Goal: Task Accomplishment & Management: Manage account settings

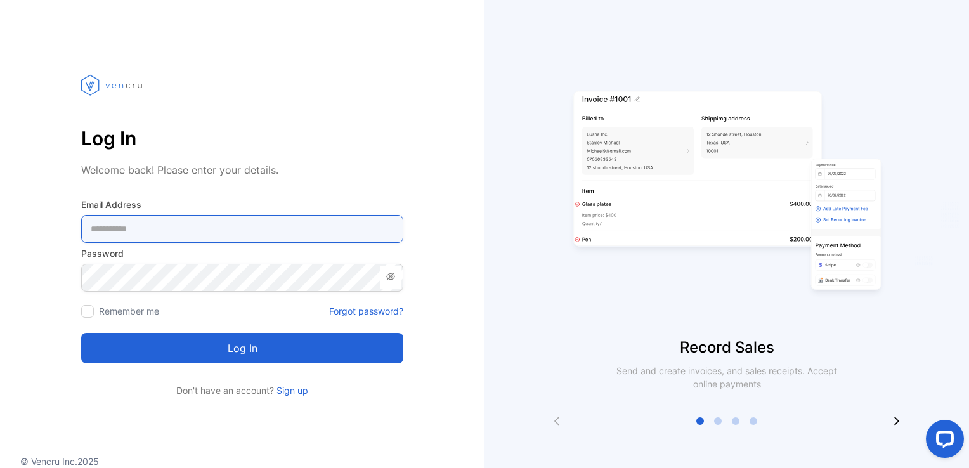
type Address-inputemail "**********"
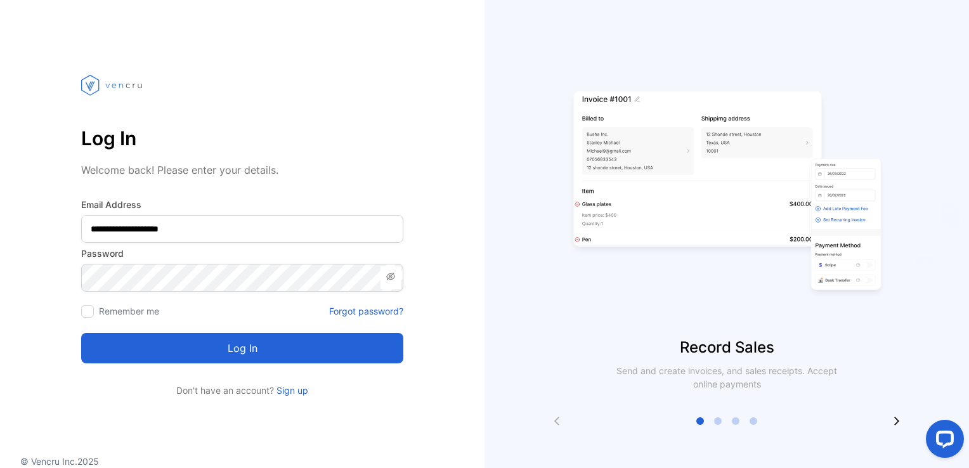
click at [242, 352] on button "Log in" at bounding box center [242, 348] width 322 height 30
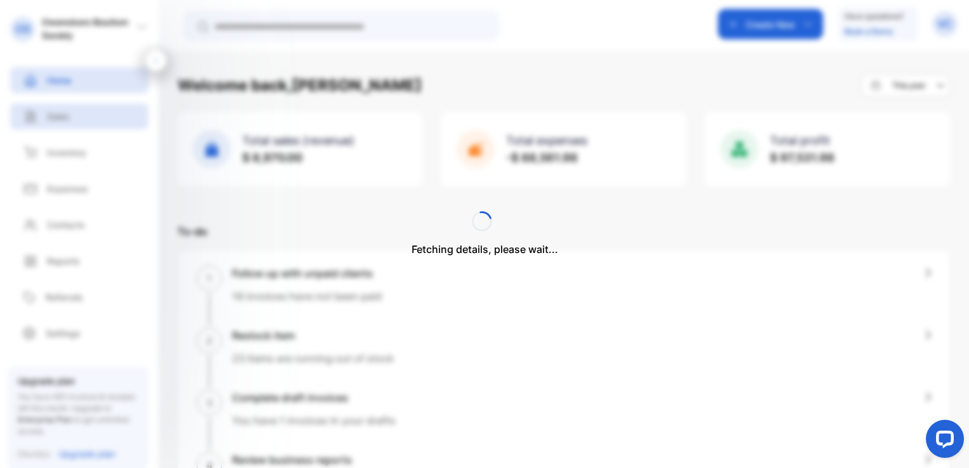
click at [66, 120] on div "Fetching details, please wait..." at bounding box center [484, 234] width 969 height 468
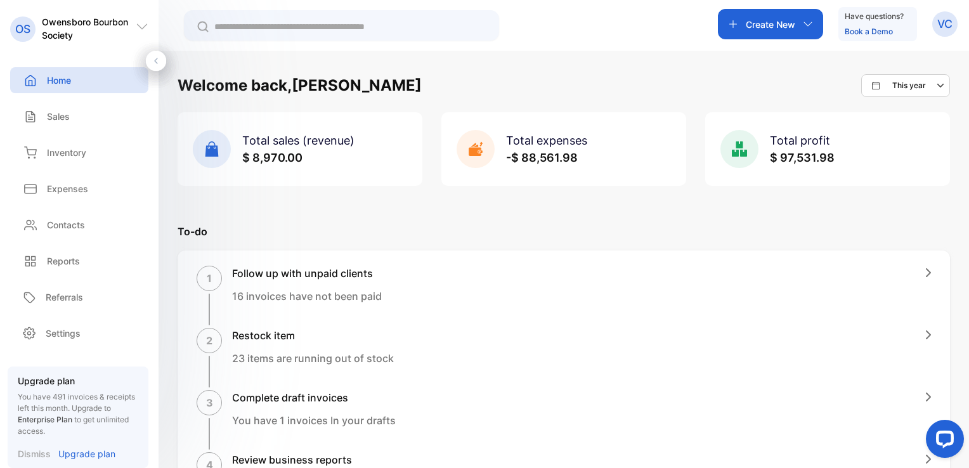
click at [57, 119] on p "Sales" at bounding box center [58, 116] width 23 height 13
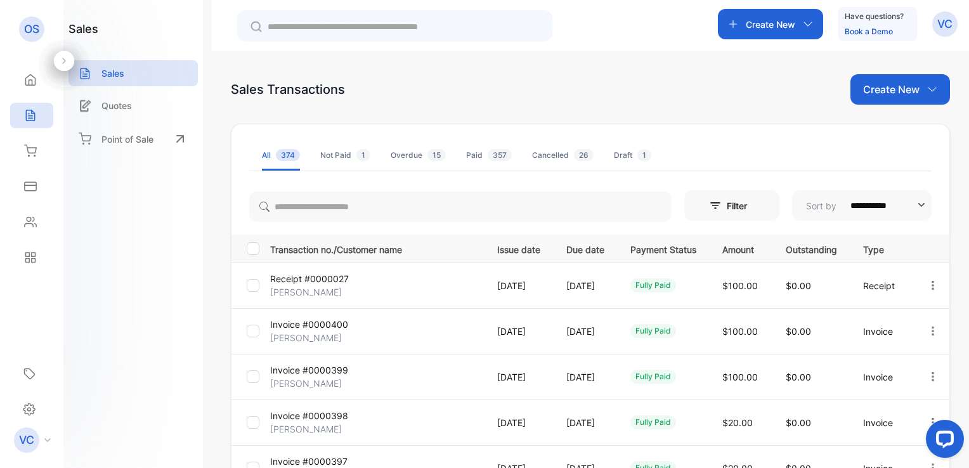
click at [879, 87] on p "Create New" at bounding box center [891, 89] width 56 height 15
click at [873, 132] on icon at bounding box center [878, 131] width 10 height 10
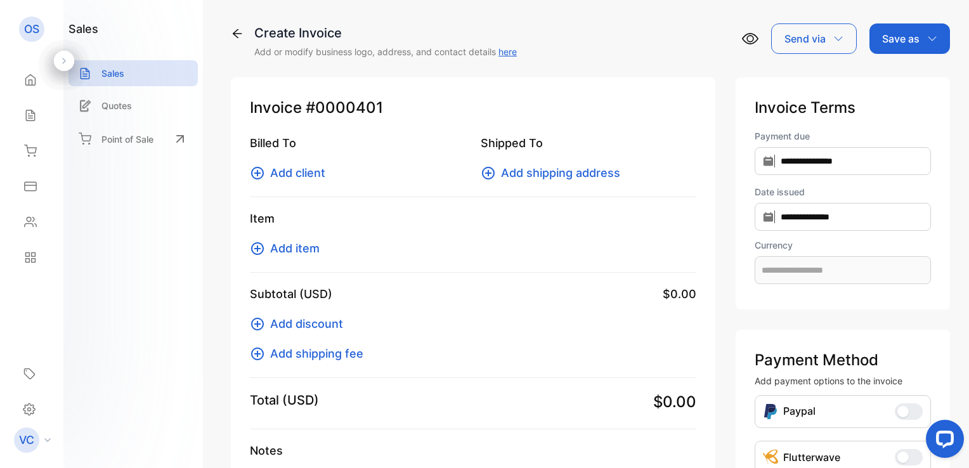
type input "**********"
click at [272, 174] on span "Add client" at bounding box center [297, 172] width 55 height 17
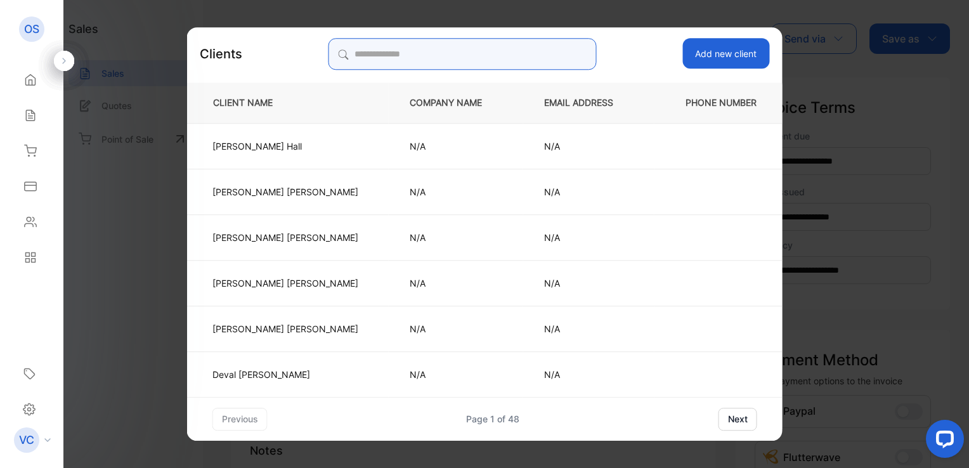
click at [389, 52] on input "search" at bounding box center [462, 54] width 268 height 32
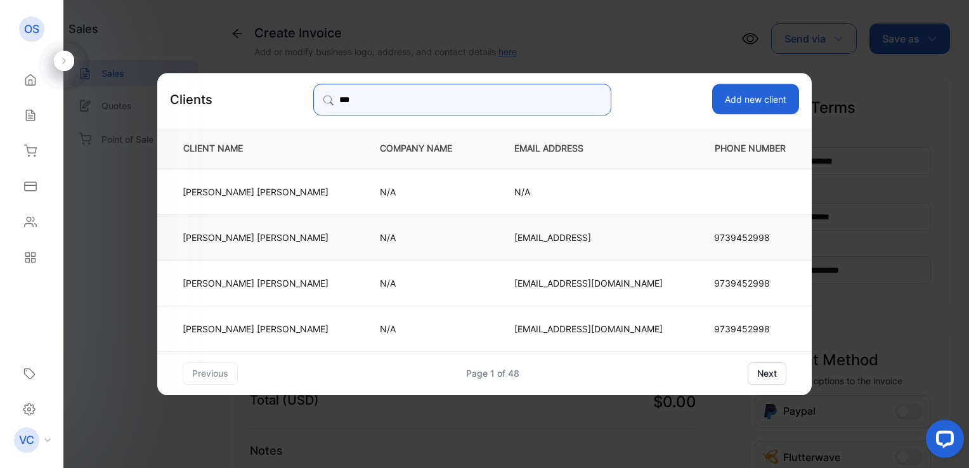
type input "***"
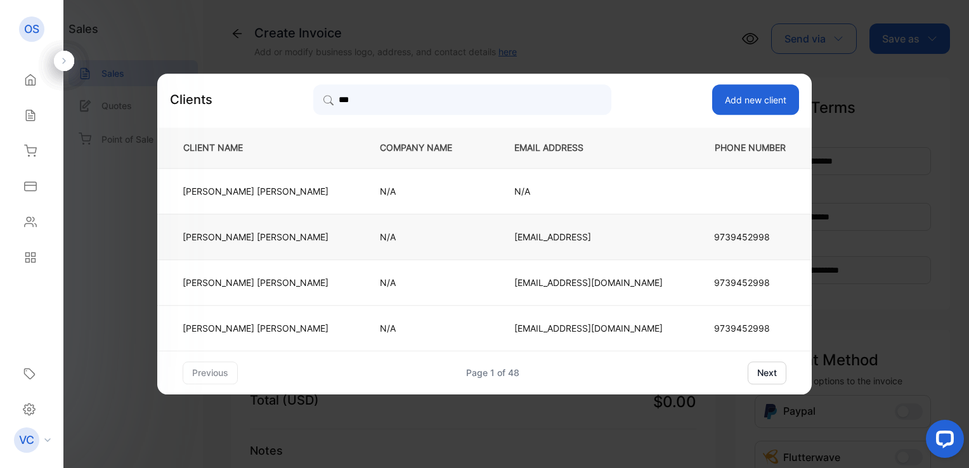
click at [302, 245] on td "Robert Bryant" at bounding box center [258, 237] width 202 height 46
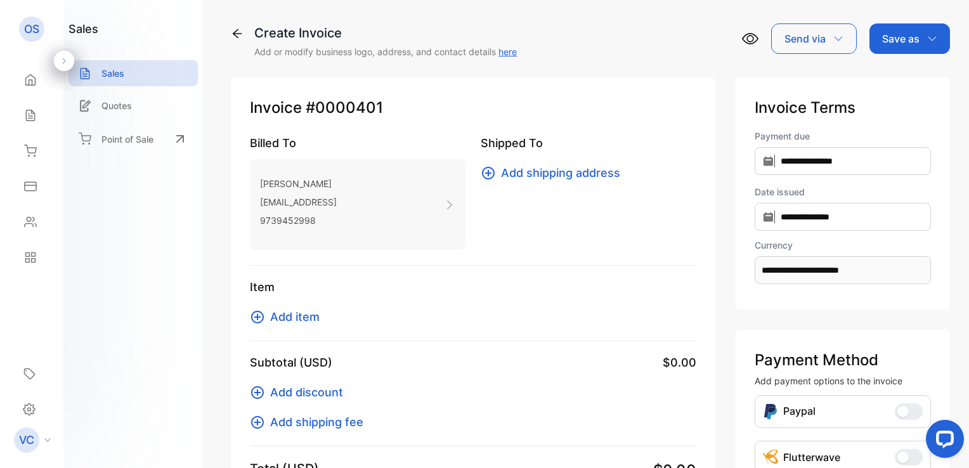
click at [309, 316] on span "Add item" at bounding box center [294, 316] width 49 height 17
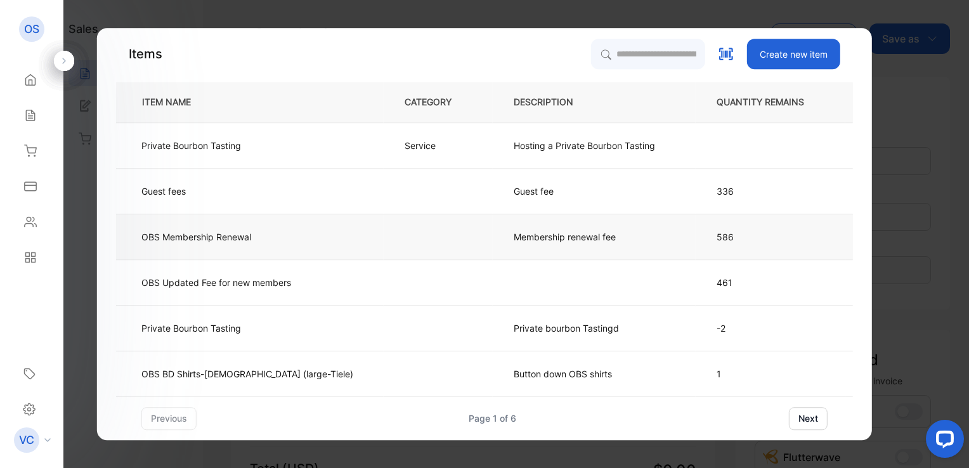
click at [551, 235] on p "Membership renewal fee" at bounding box center [564, 236] width 102 height 13
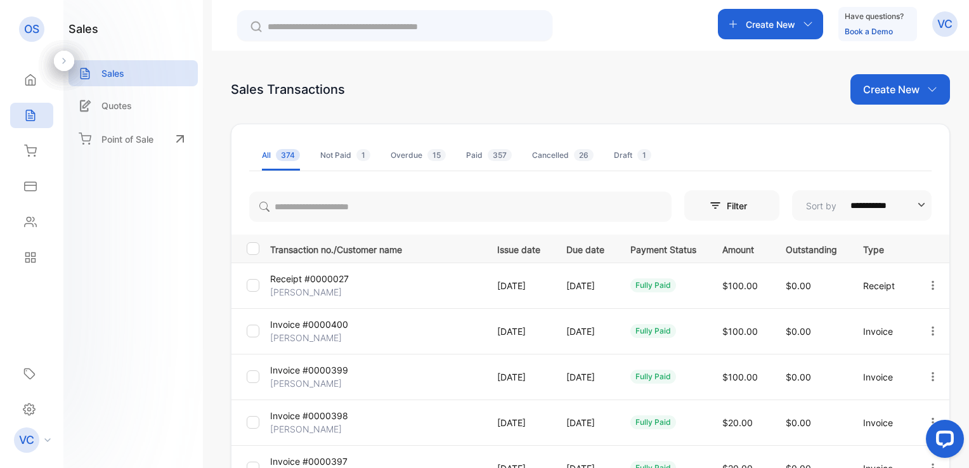
click at [882, 84] on p "Create New" at bounding box center [891, 89] width 56 height 15
click at [895, 129] on span "Invoice" at bounding box center [902, 131] width 30 height 13
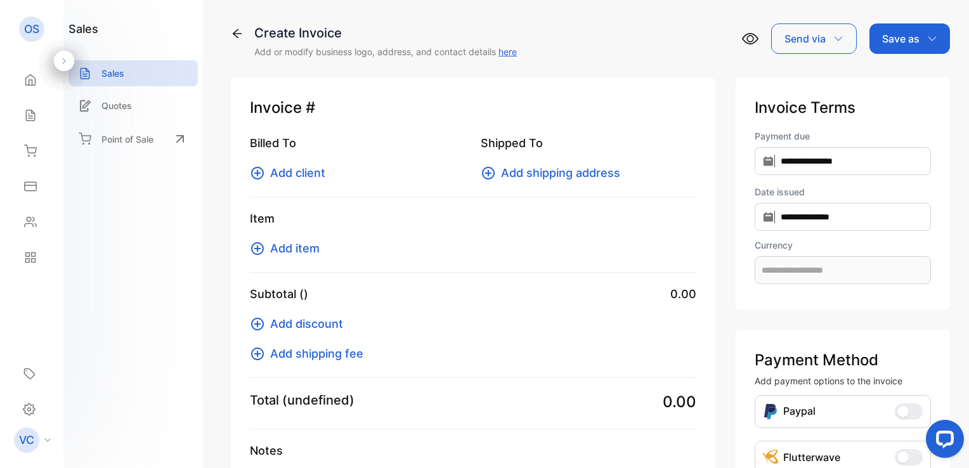
type input "**********"
click at [305, 177] on span "Add client" at bounding box center [297, 172] width 55 height 17
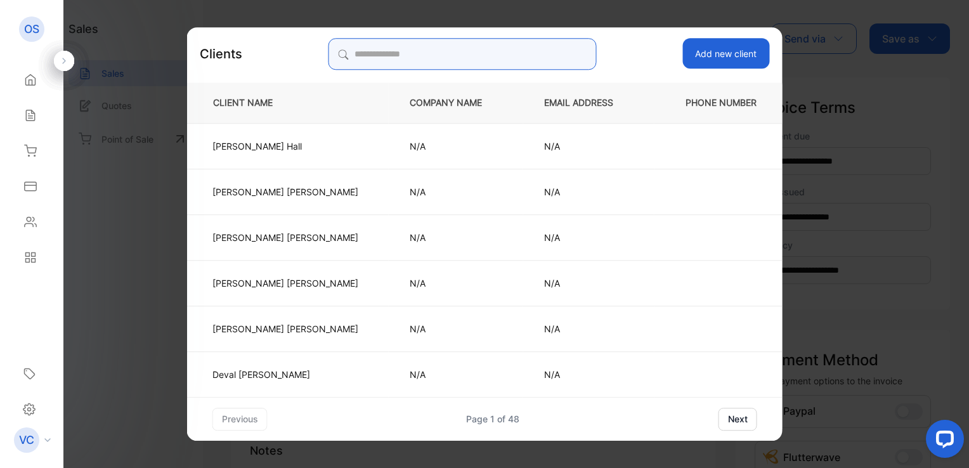
click at [392, 56] on input "search" at bounding box center [462, 54] width 268 height 32
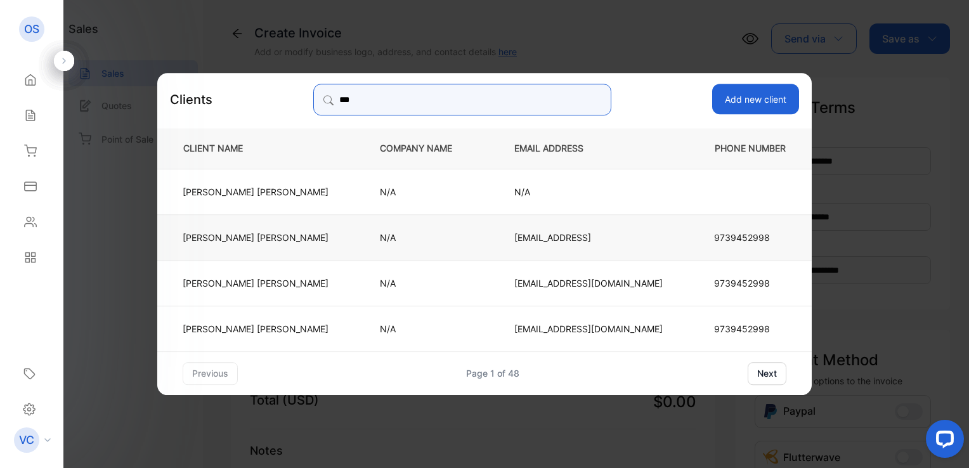
type input "***"
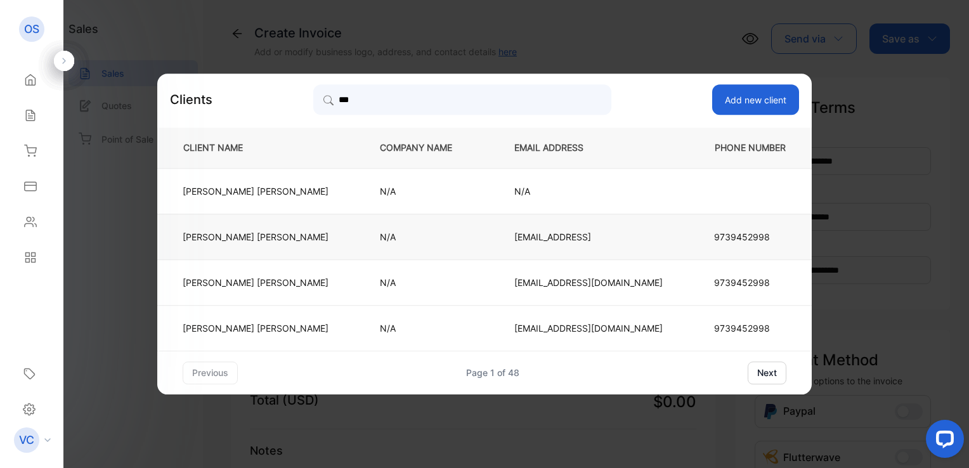
click at [380, 235] on p "N/A" at bounding box center [426, 236] width 93 height 13
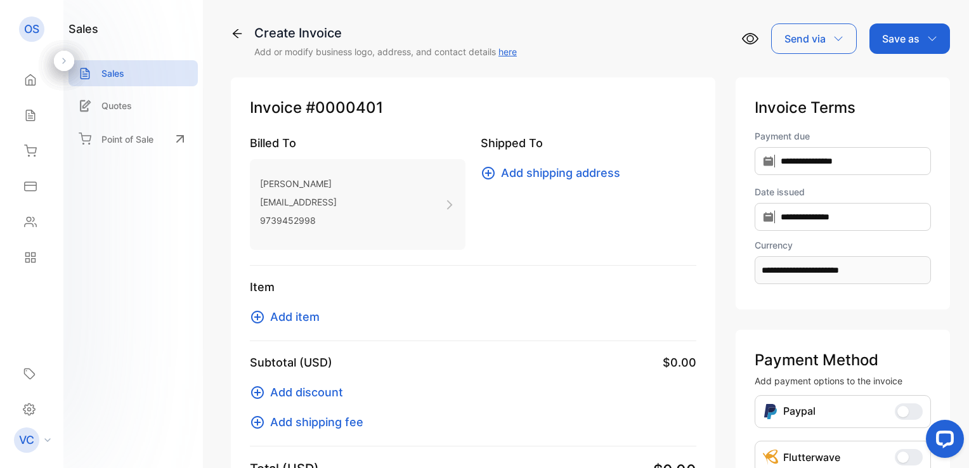
click at [301, 318] on span "Add item" at bounding box center [294, 316] width 49 height 17
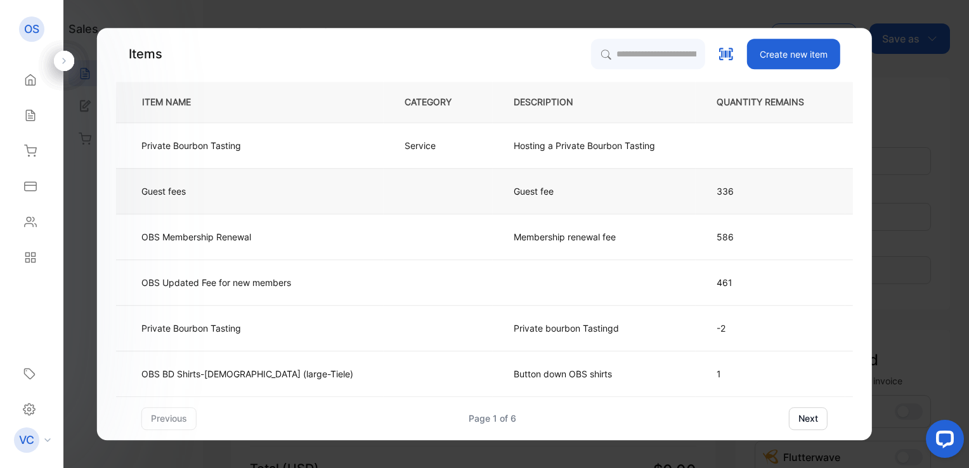
click at [493, 176] on td "Guest fee" at bounding box center [594, 191] width 203 height 46
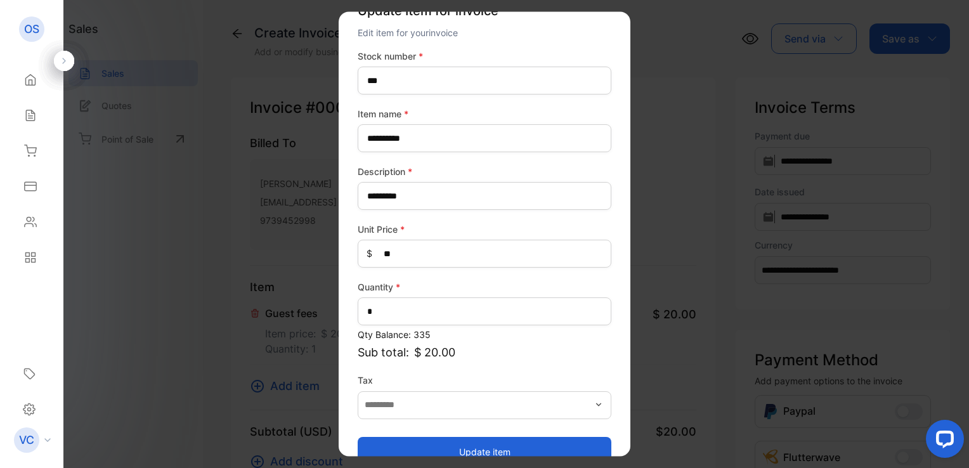
scroll to position [56, 0]
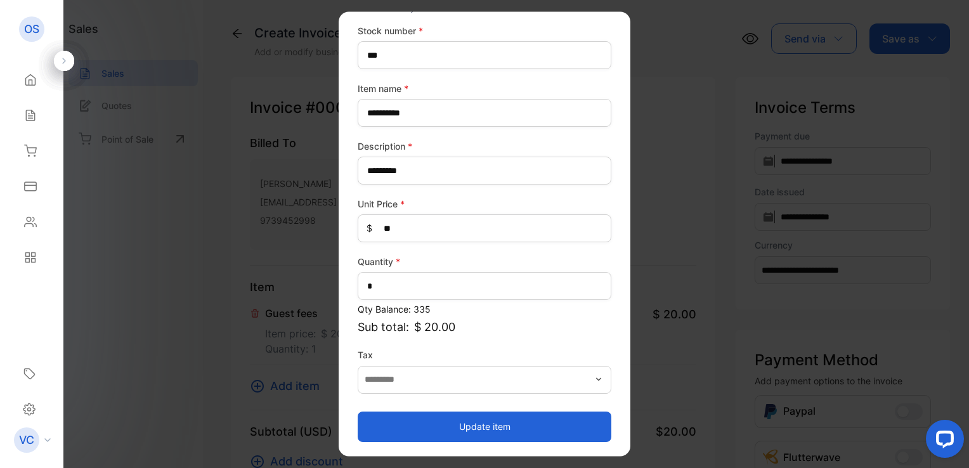
click at [484, 427] on button "Update item" at bounding box center [485, 426] width 254 height 30
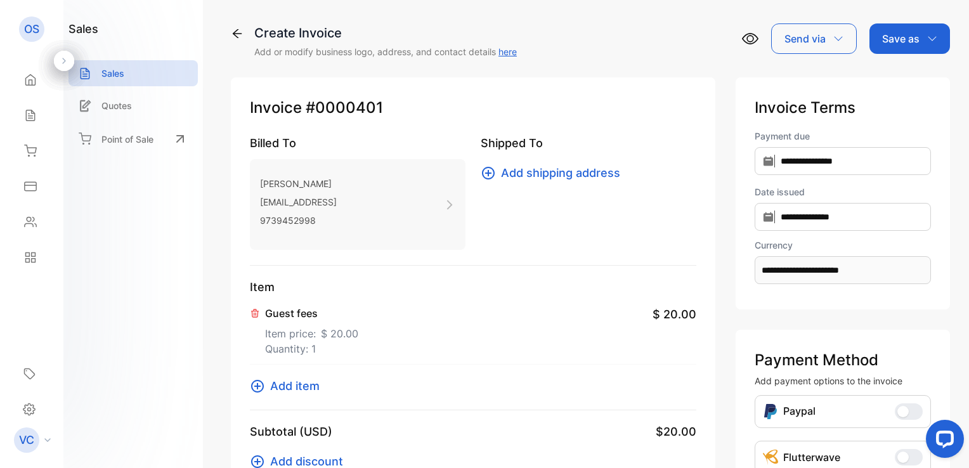
drag, startPoint x: 892, startPoint y: 42, endPoint x: 891, endPoint y: 56, distance: 14.6
click at [892, 43] on p "Save as" at bounding box center [900, 38] width 37 height 15
click at [898, 75] on div "Invoice" at bounding box center [906, 80] width 73 height 25
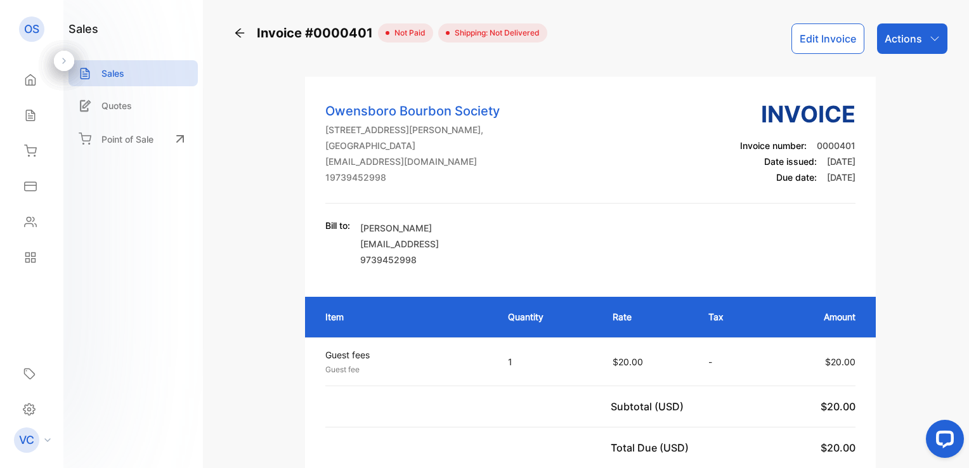
click at [933, 42] on icon "button" at bounding box center [934, 39] width 10 height 10
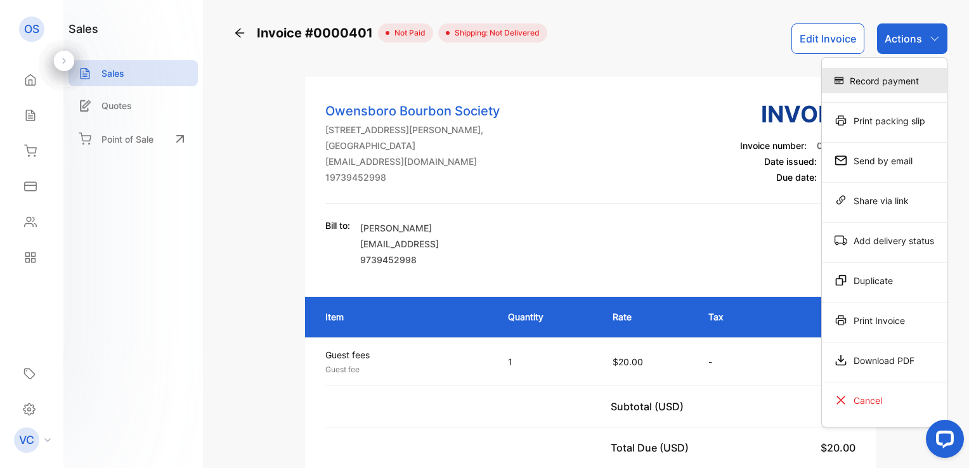
click at [908, 82] on div "Record payment" at bounding box center [884, 80] width 125 height 25
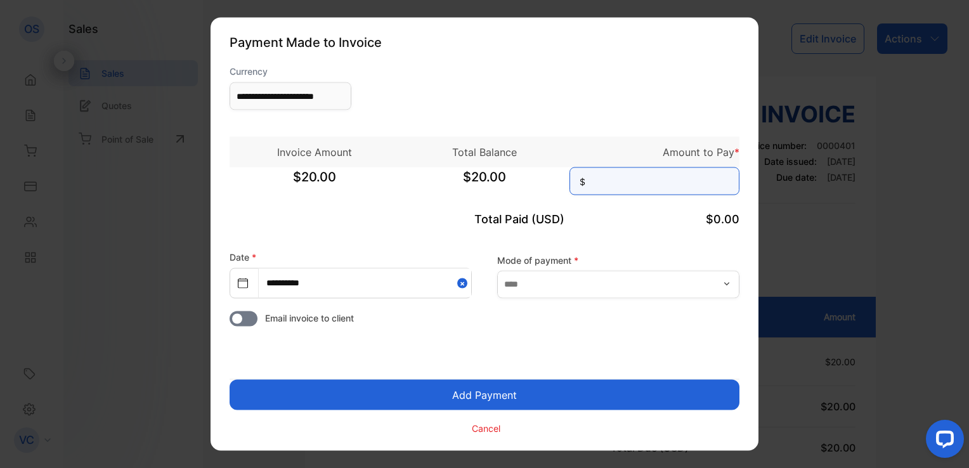
click at [673, 181] on input at bounding box center [654, 181] width 170 height 28
type input "**"
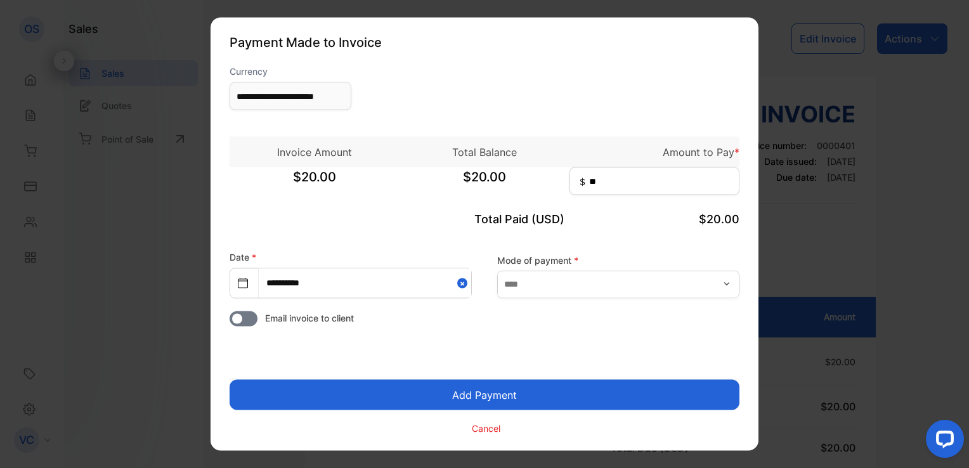
click at [497, 397] on button "Add Payment" at bounding box center [484, 395] width 510 height 30
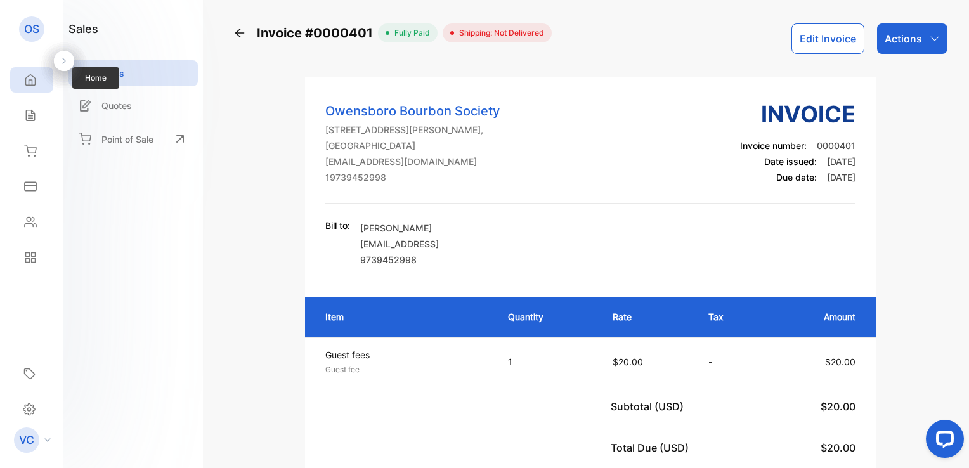
click at [27, 77] on icon at bounding box center [31, 80] width 10 height 11
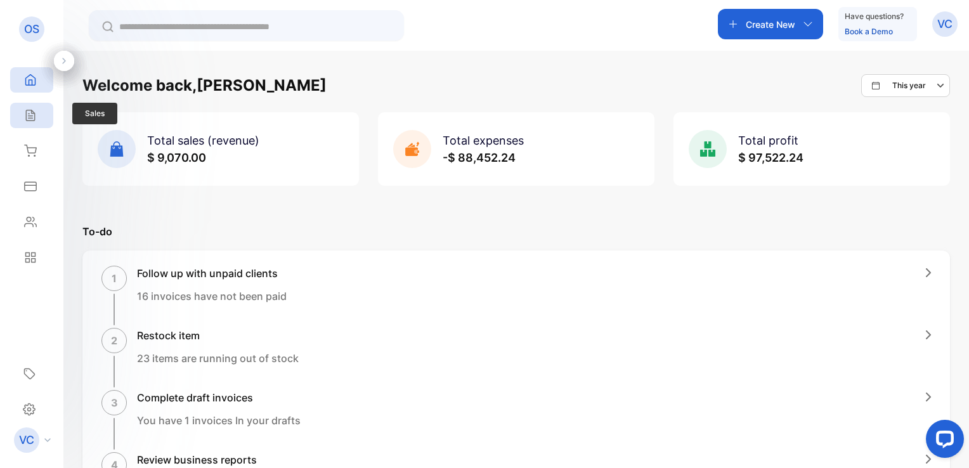
click at [29, 119] on icon at bounding box center [30, 115] width 13 height 13
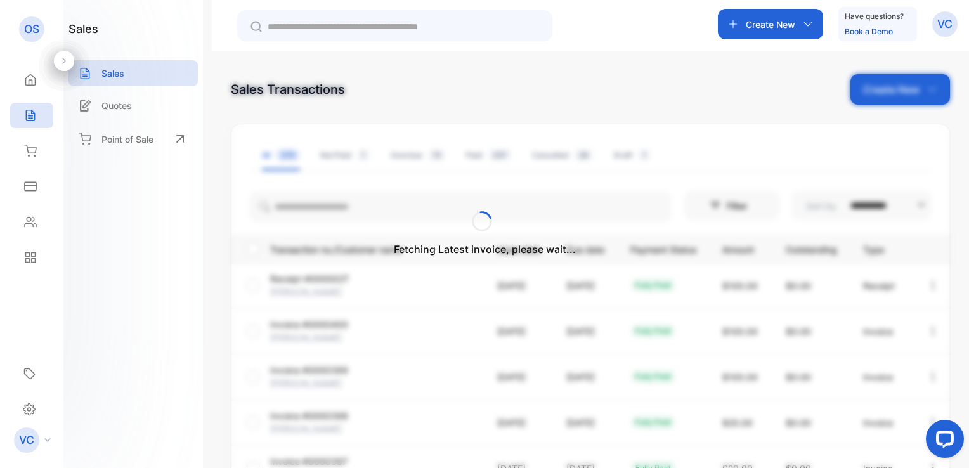
click at [883, 95] on div "Fetching Latest invoice, please wait..." at bounding box center [484, 234] width 969 height 468
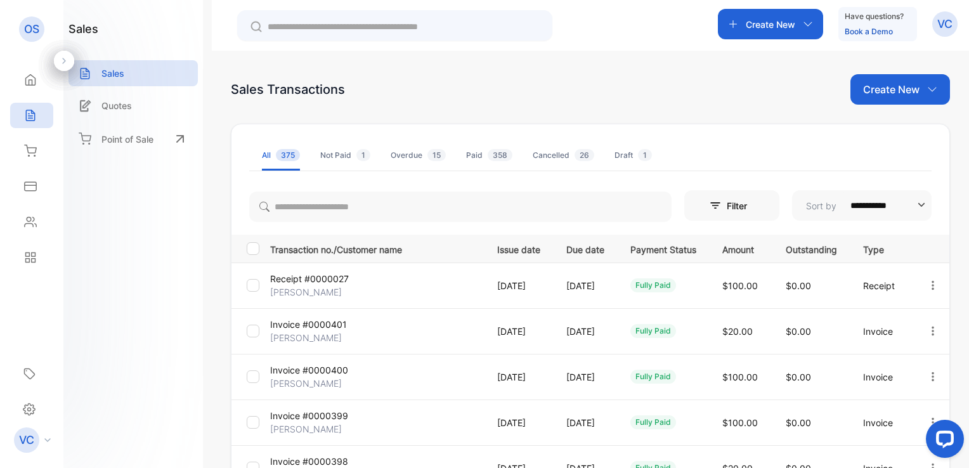
click at [893, 94] on p "Create New" at bounding box center [891, 89] width 56 height 15
click at [889, 131] on span "Invoice" at bounding box center [902, 131] width 30 height 13
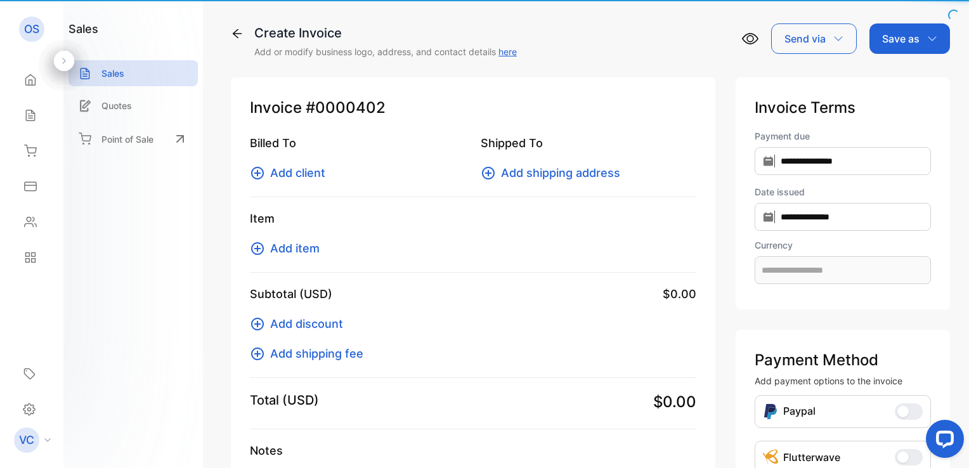
type input "**********"
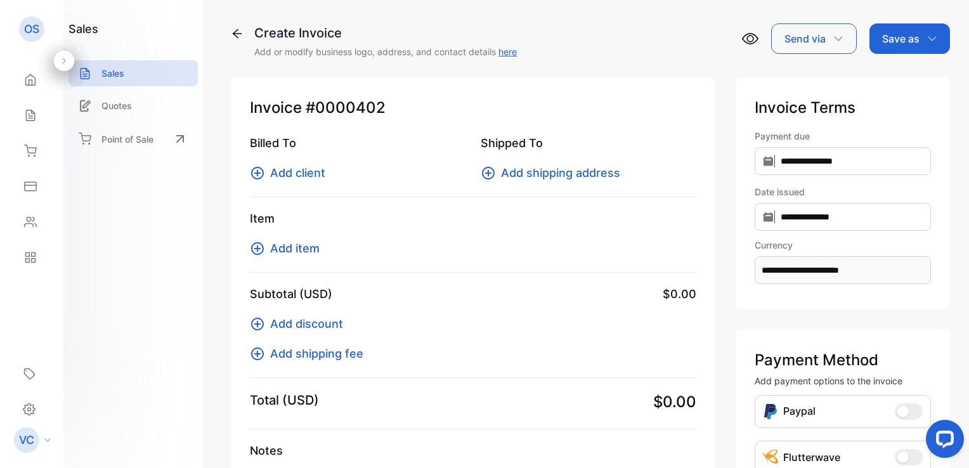
click at [304, 174] on span "Add client" at bounding box center [297, 172] width 55 height 17
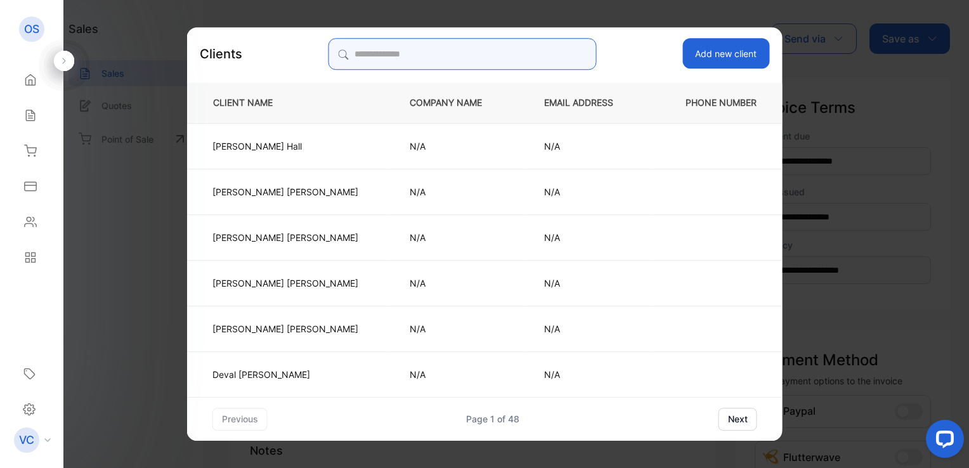
click at [388, 55] on input "search" at bounding box center [462, 54] width 268 height 32
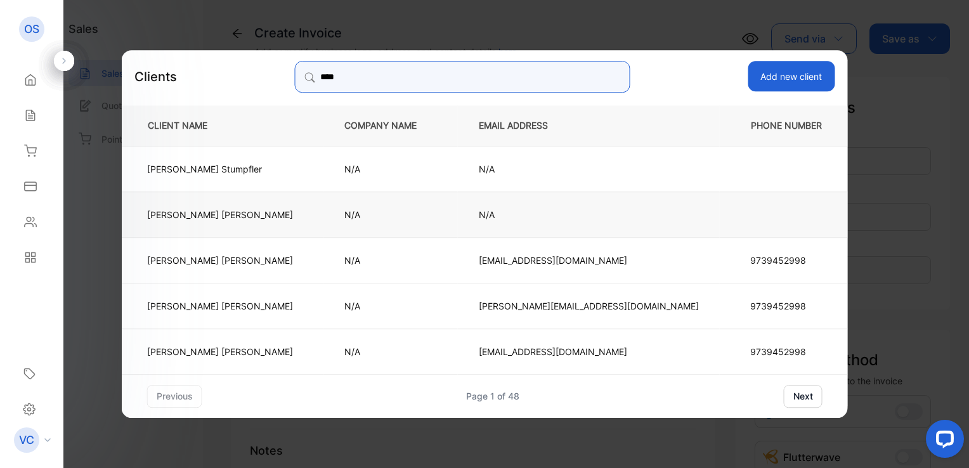
type input "****"
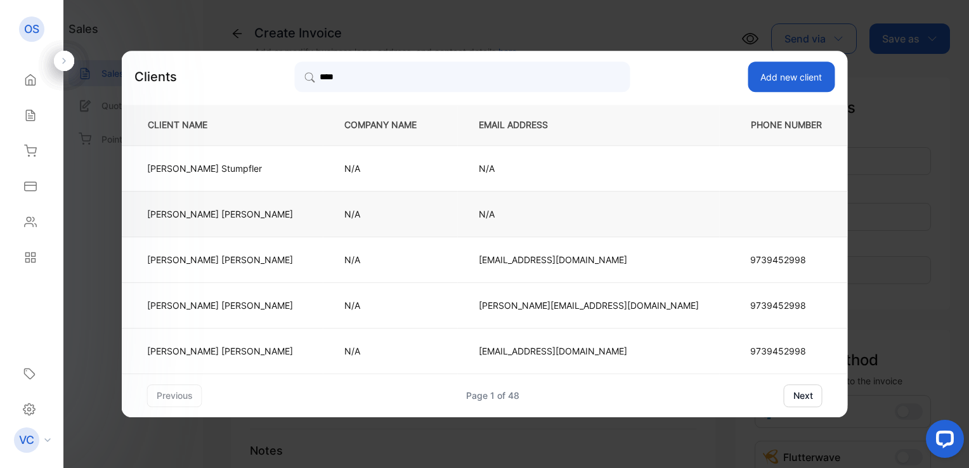
click at [280, 219] on p "Justin Merritt" at bounding box center [220, 213] width 146 height 13
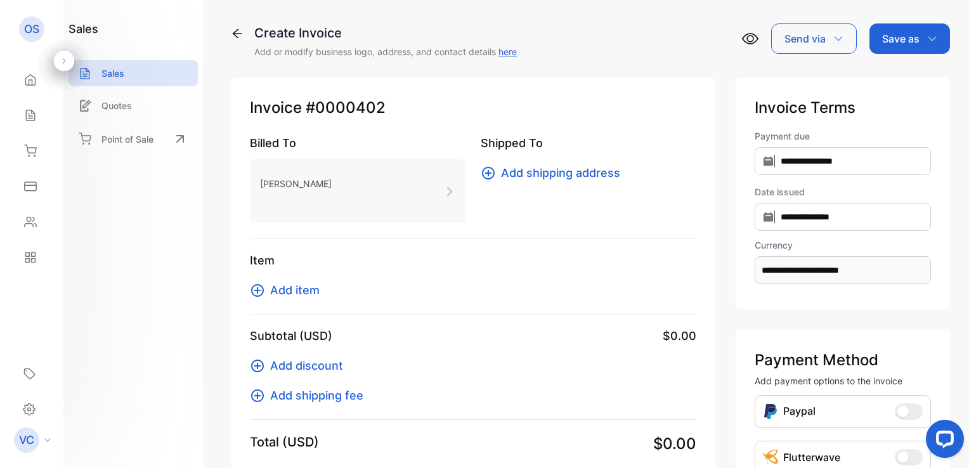
click at [295, 291] on span "Add item" at bounding box center [294, 289] width 49 height 17
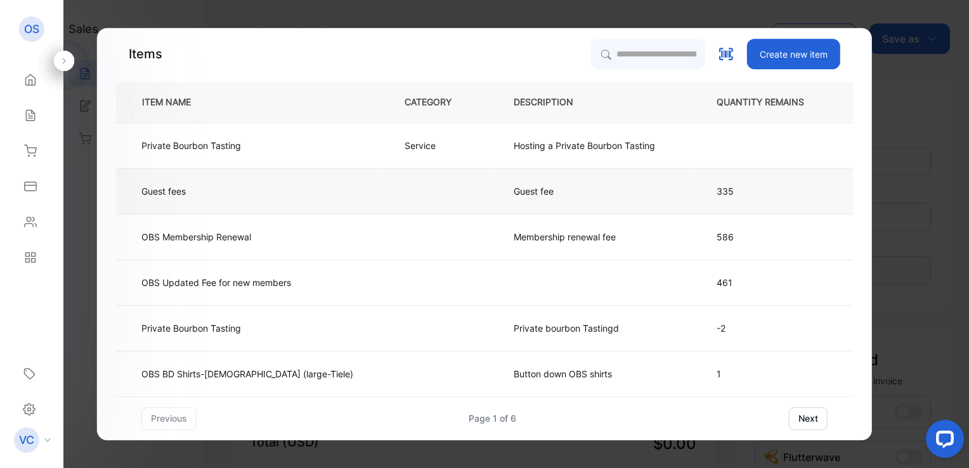
click at [493, 198] on td "Guest fee" at bounding box center [594, 191] width 203 height 46
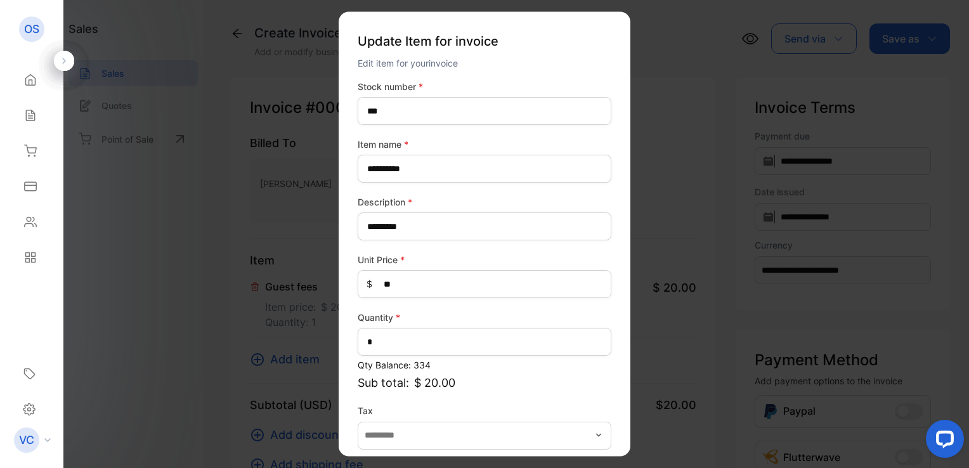
scroll to position [56, 0]
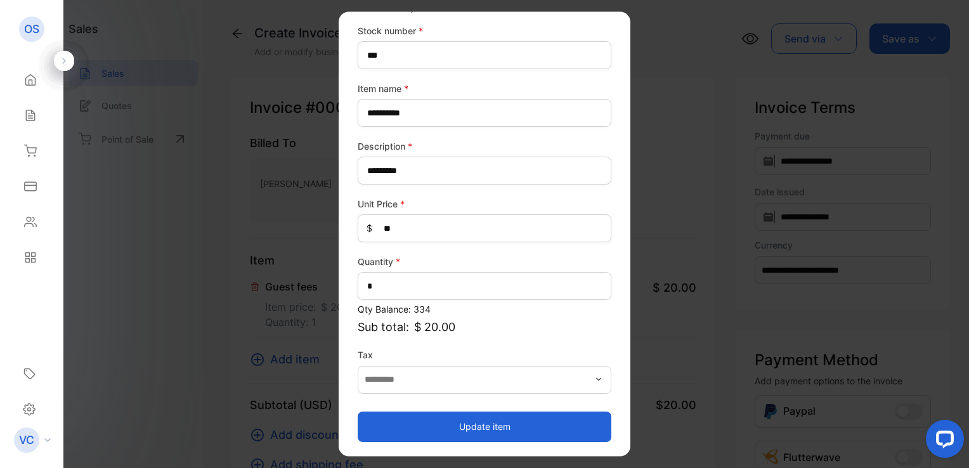
click at [489, 429] on button "Update item" at bounding box center [485, 426] width 254 height 30
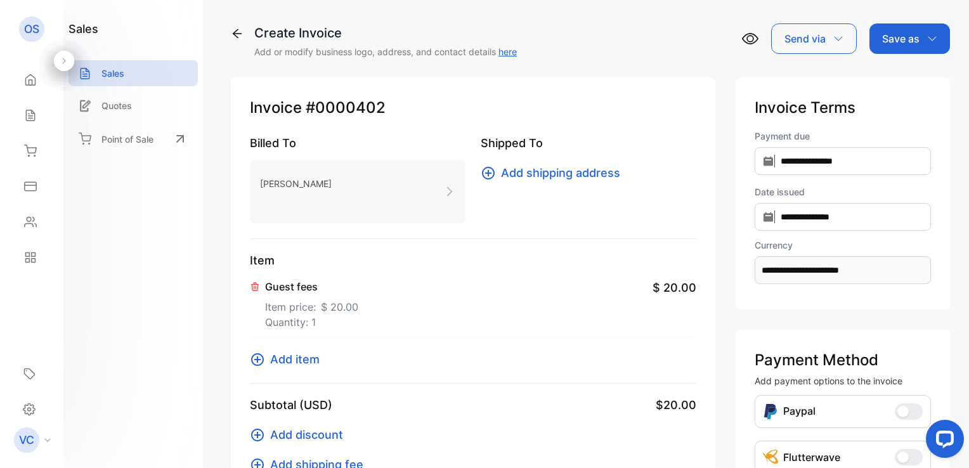
click at [898, 44] on p "Save as" at bounding box center [900, 38] width 37 height 15
click at [896, 79] on div "Invoice" at bounding box center [906, 80] width 73 height 25
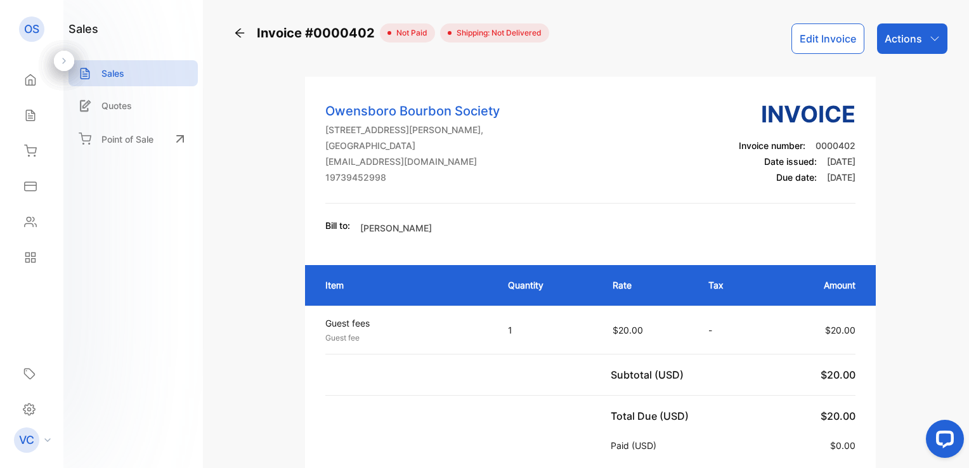
click at [922, 42] on div "Actions" at bounding box center [912, 38] width 70 height 30
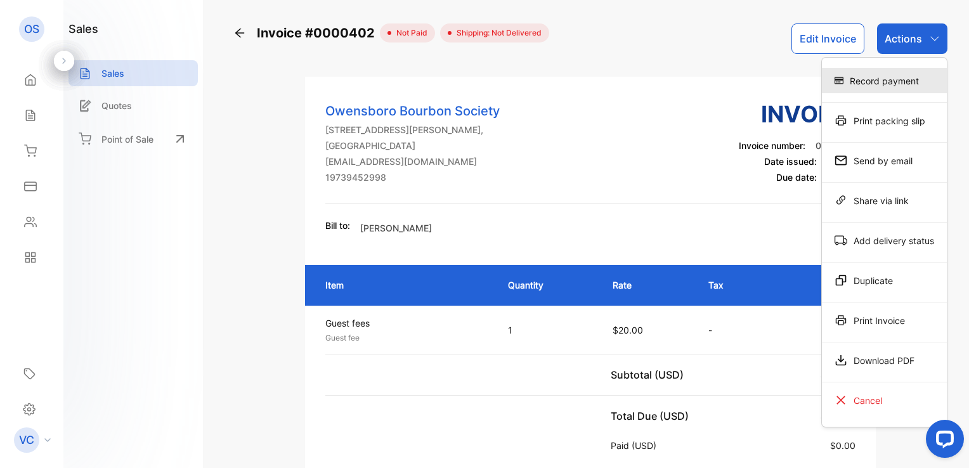
click at [896, 84] on div "Record payment" at bounding box center [884, 80] width 125 height 25
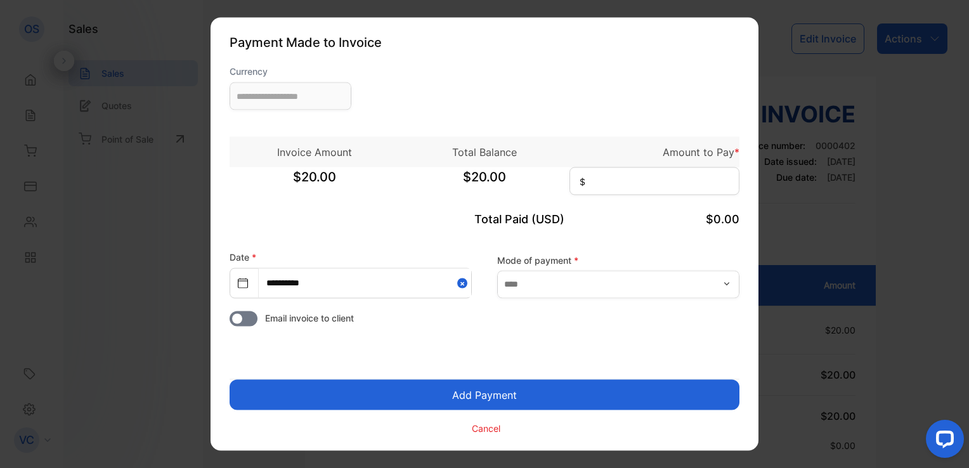
type input "**********"
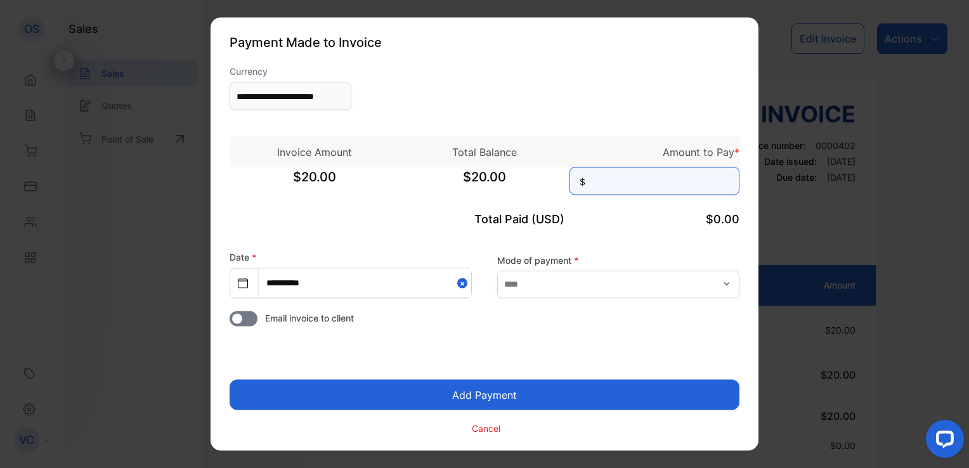
click at [601, 186] on input at bounding box center [654, 181] width 170 height 28
type input "**"
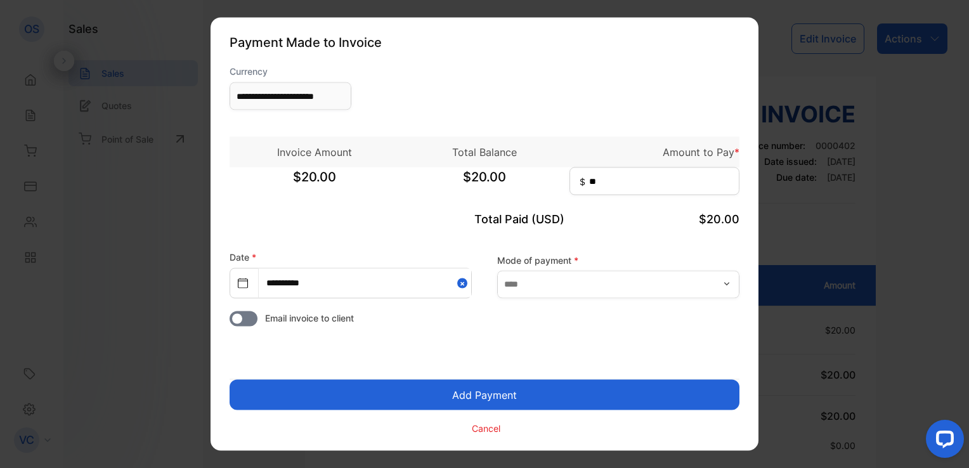
click at [466, 398] on button "Add Payment" at bounding box center [484, 395] width 510 height 30
